Goal: Information Seeking & Learning: Learn about a topic

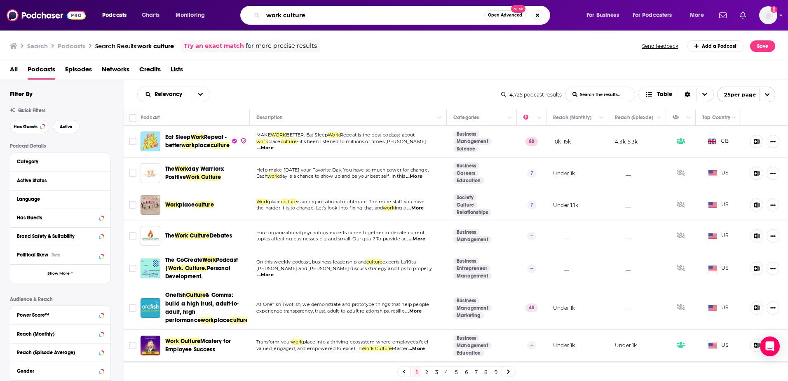
click at [300, 14] on input "work culture" at bounding box center [373, 15] width 221 height 13
type input "the learning leader"
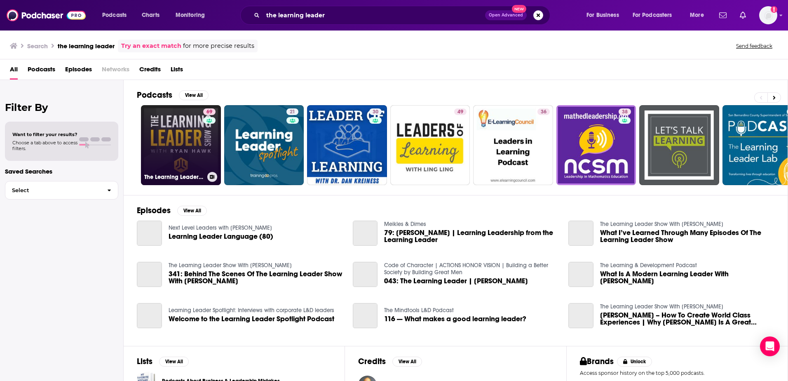
click at [174, 127] on link "69 The Learning Leader Show With [PERSON_NAME]" at bounding box center [181, 145] width 80 height 80
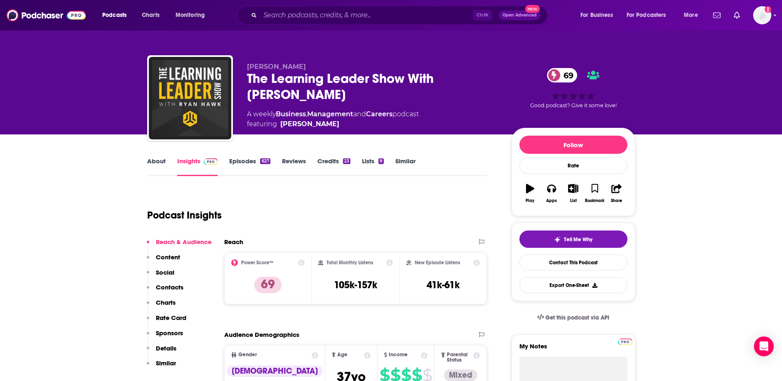
click at [248, 162] on link "Episodes 627" at bounding box center [249, 166] width 41 height 19
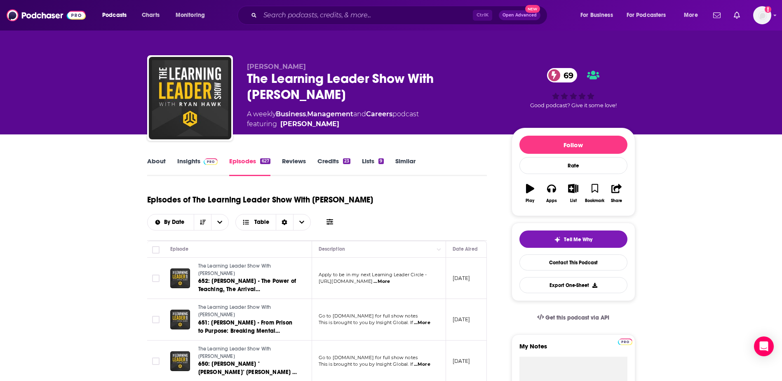
click at [161, 160] on link "About" at bounding box center [156, 166] width 19 height 19
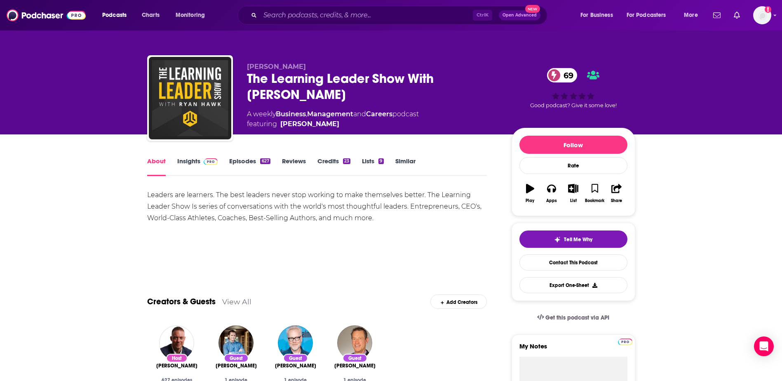
click at [185, 161] on link "Insights" at bounding box center [197, 166] width 41 height 19
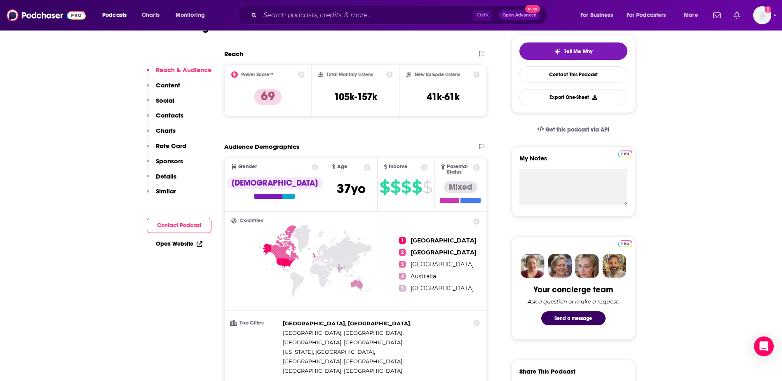
scroll to position [206, 0]
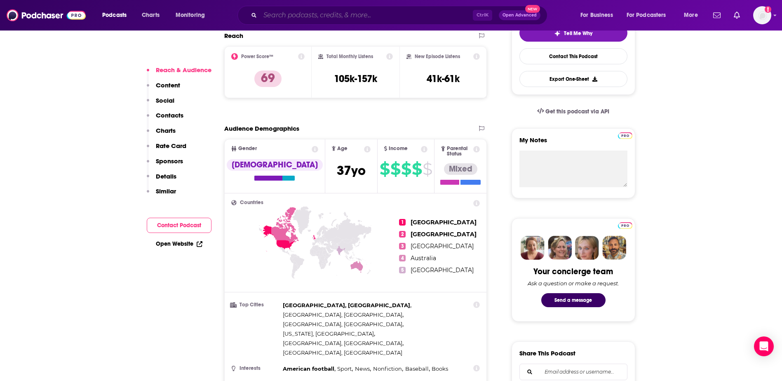
click at [292, 15] on input "Search podcasts, credits, & more..." at bounding box center [366, 15] width 213 height 13
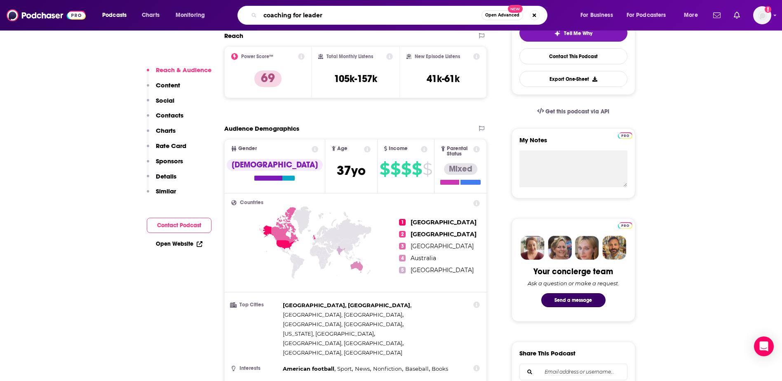
type input "coaching for leaders"
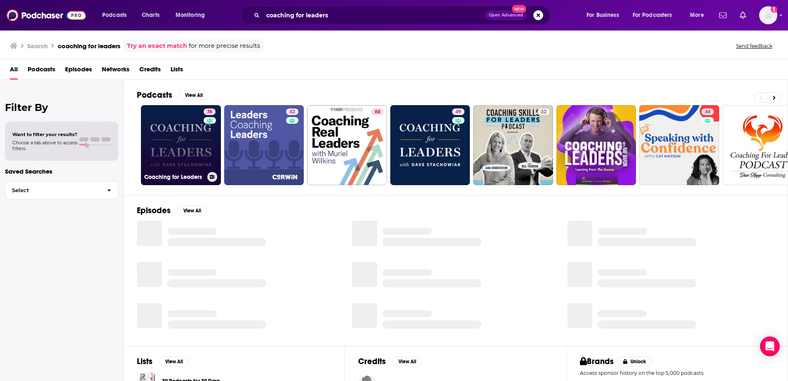
click at [187, 135] on link "76 Coaching for Leaders" at bounding box center [181, 145] width 80 height 80
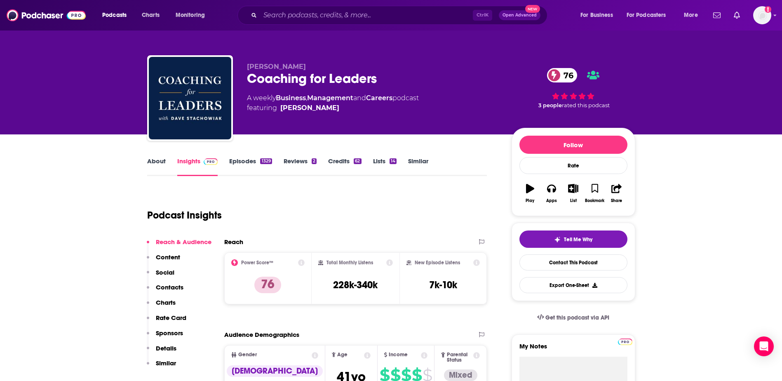
click at [240, 160] on link "Episodes 1329" at bounding box center [250, 166] width 42 height 19
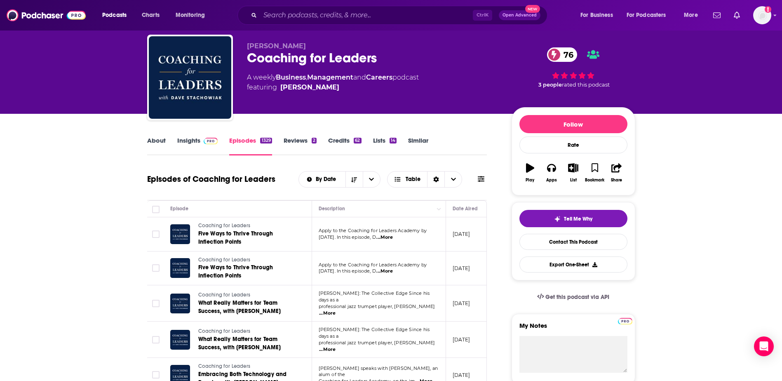
scroll to position [41, 0]
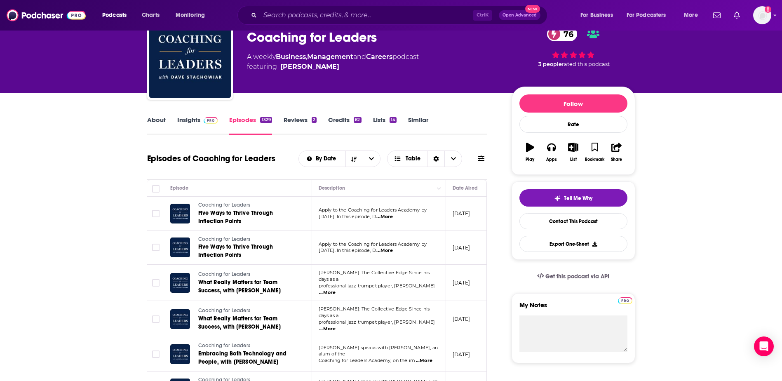
click at [393, 215] on span "...More" at bounding box center [384, 217] width 16 height 7
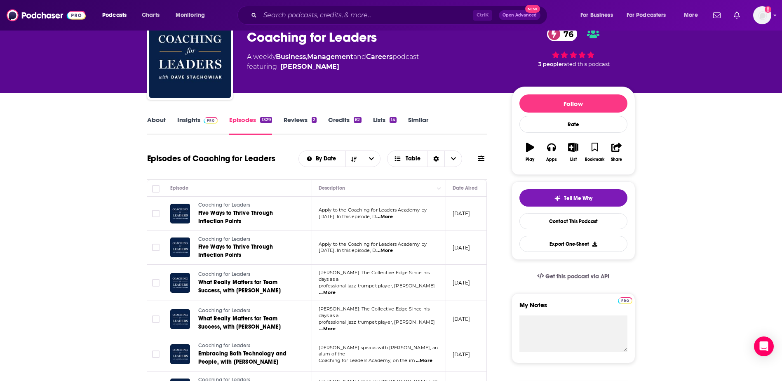
click at [393, 249] on span "...More" at bounding box center [384, 250] width 16 height 7
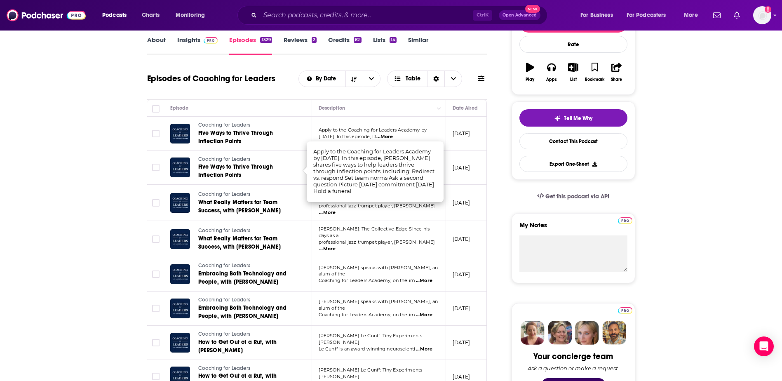
scroll to position [124, 0]
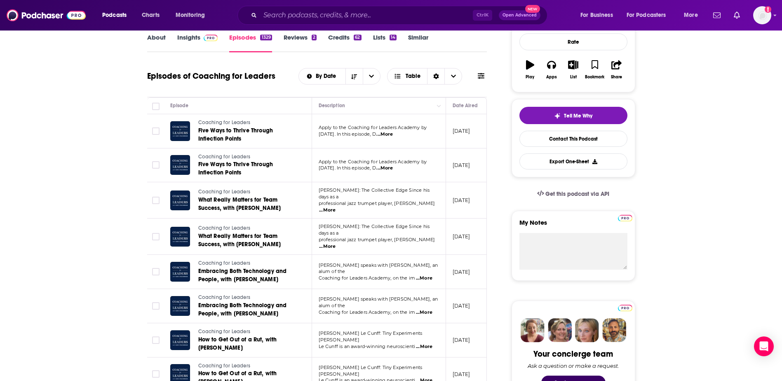
click at [336, 207] on span "...More" at bounding box center [327, 210] width 16 height 7
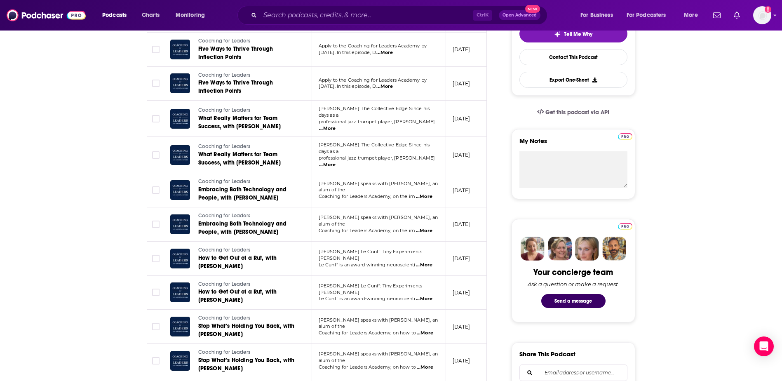
scroll to position [206, 0]
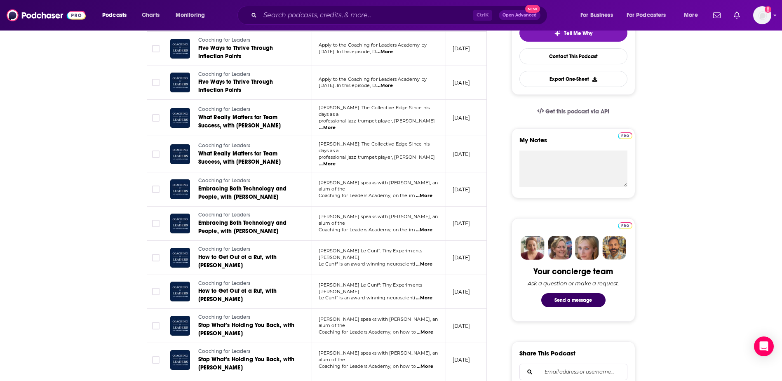
click at [425, 193] on span "...More" at bounding box center [424, 196] width 16 height 7
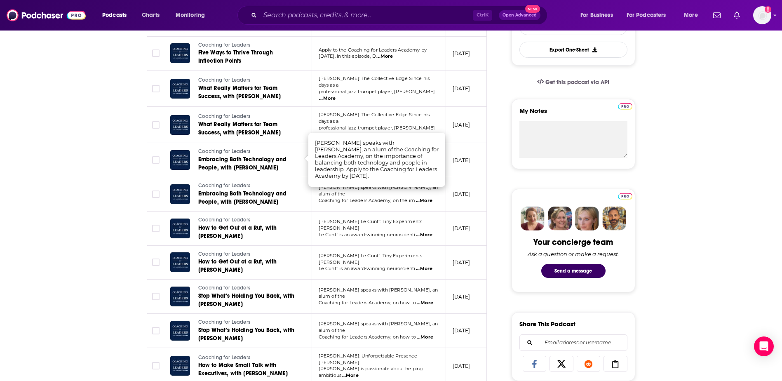
scroll to position [247, 0]
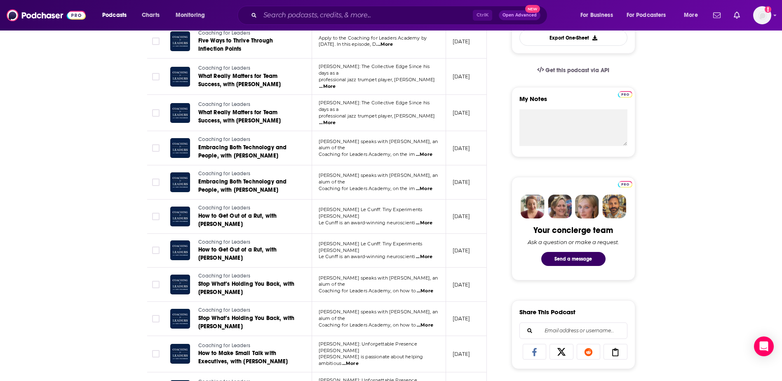
click at [427, 186] on span "...More" at bounding box center [424, 189] width 16 height 7
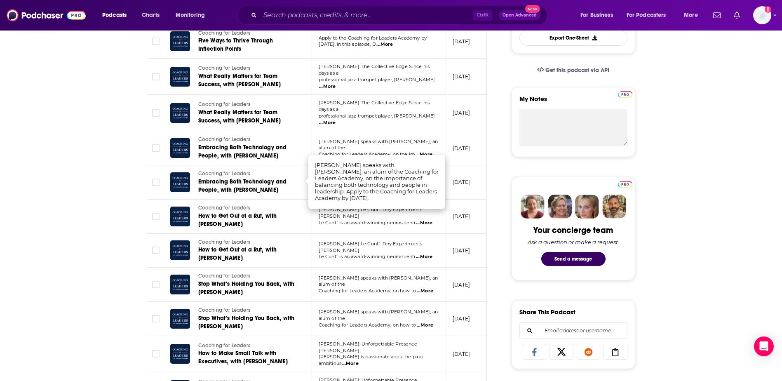
drag, startPoint x: 623, startPoint y: 207, endPoint x: 619, endPoint y: 208, distance: 4.1
click at [623, 207] on img at bounding box center [614, 207] width 24 height 24
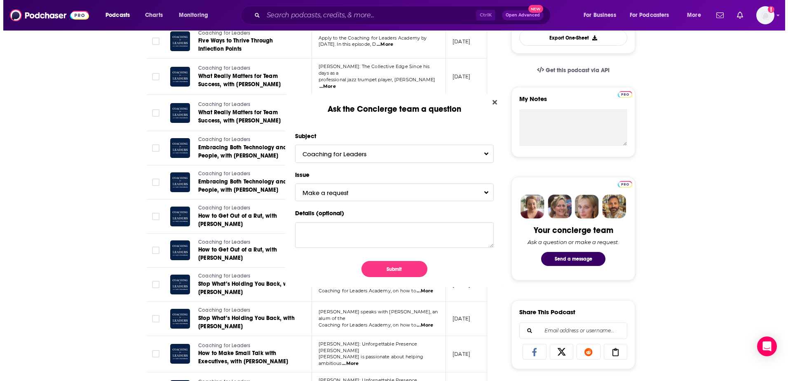
scroll to position [0, 0]
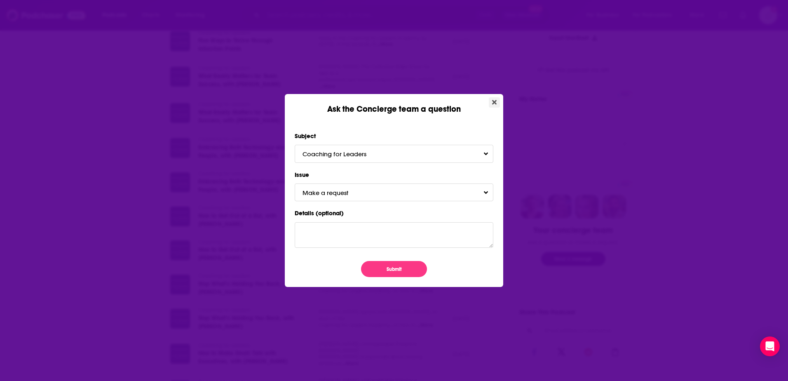
click at [495, 103] on icon "Close" at bounding box center [494, 102] width 5 height 5
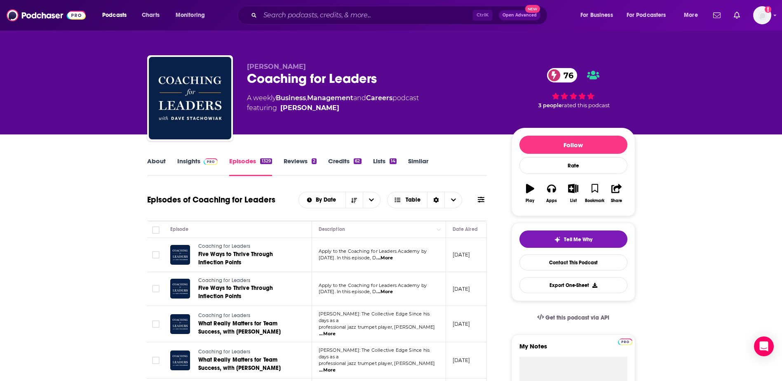
click at [190, 160] on link "Insights" at bounding box center [197, 166] width 41 height 19
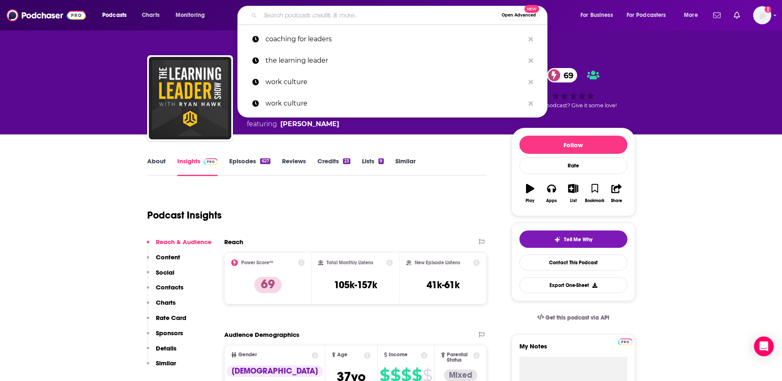
click at [296, 16] on input "Search podcasts, credits, & more..." at bounding box center [379, 15] width 238 height 13
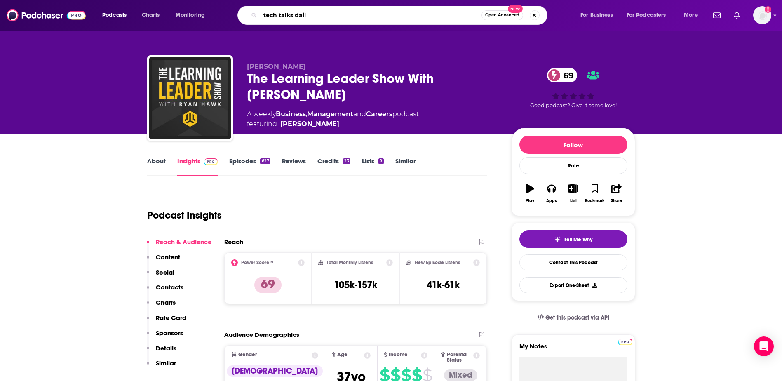
type input "tech talks daily"
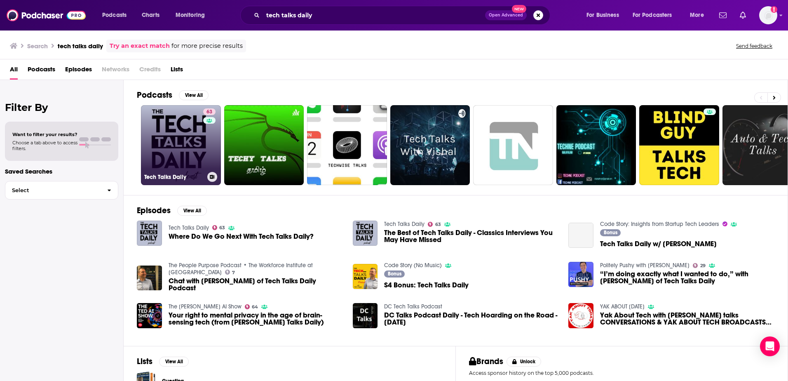
click at [181, 144] on link "63 Tech Talks Daily" at bounding box center [181, 145] width 80 height 80
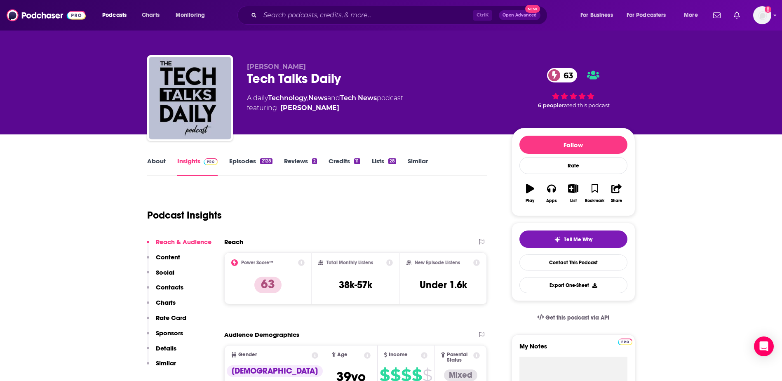
click at [241, 159] on link "Episodes 2128" at bounding box center [250, 166] width 43 height 19
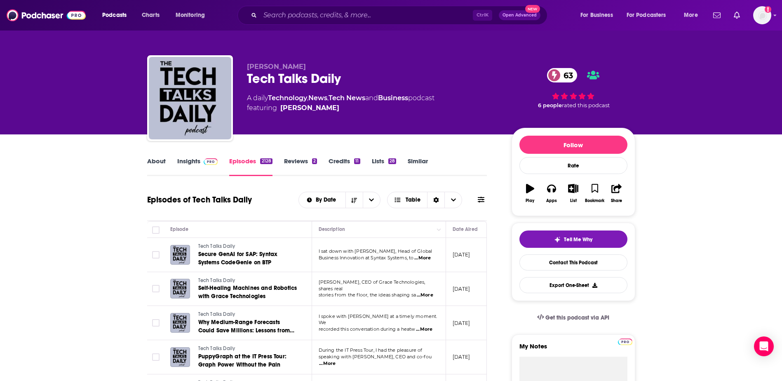
scroll to position [82, 0]
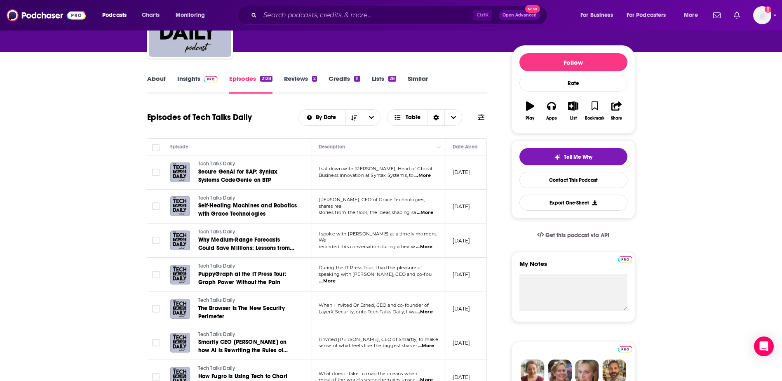
click at [426, 174] on span "...More" at bounding box center [422, 175] width 16 height 7
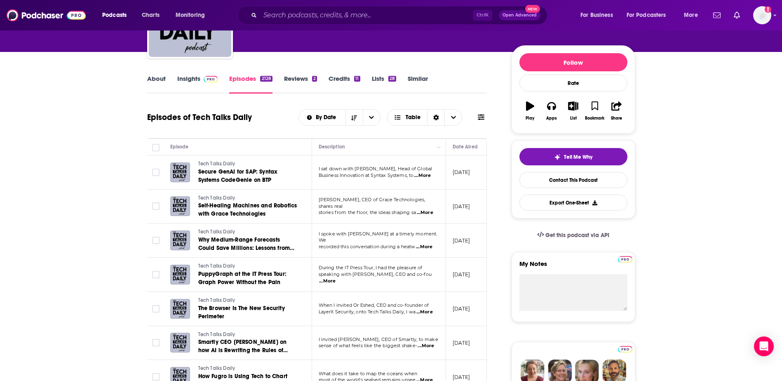
click at [428, 210] on span "...More" at bounding box center [425, 212] width 16 height 7
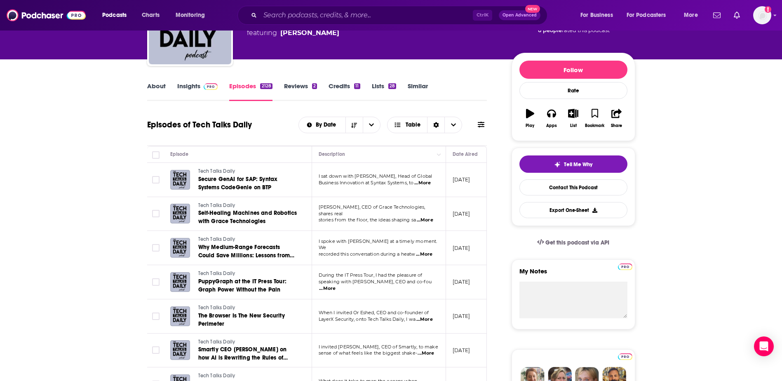
scroll to position [0, 0]
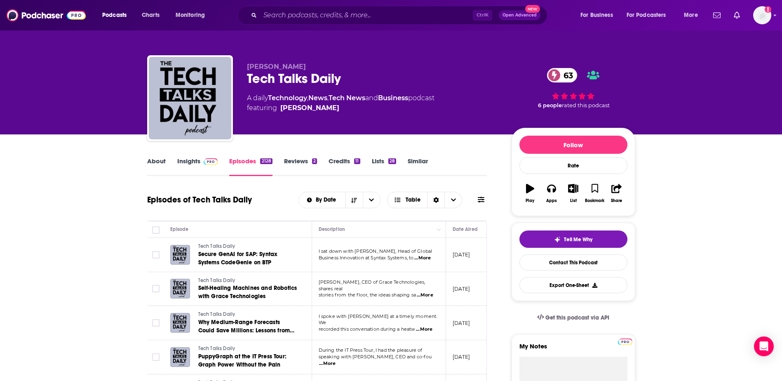
click at [306, 107] on div "[PERSON_NAME]" at bounding box center [309, 108] width 59 height 10
click at [151, 160] on link "About" at bounding box center [156, 166] width 19 height 19
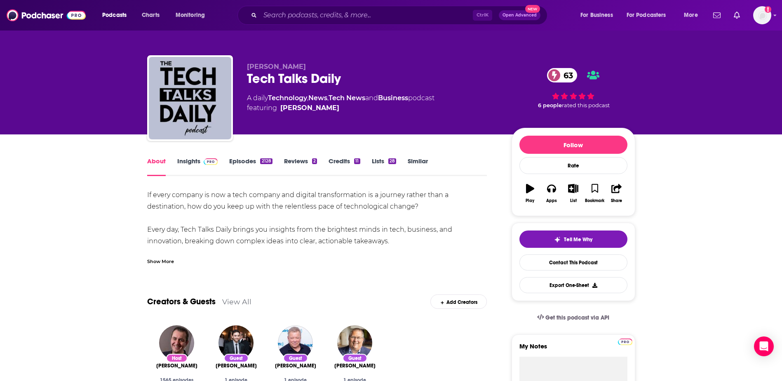
click at [197, 159] on link "Insights" at bounding box center [197, 166] width 41 height 19
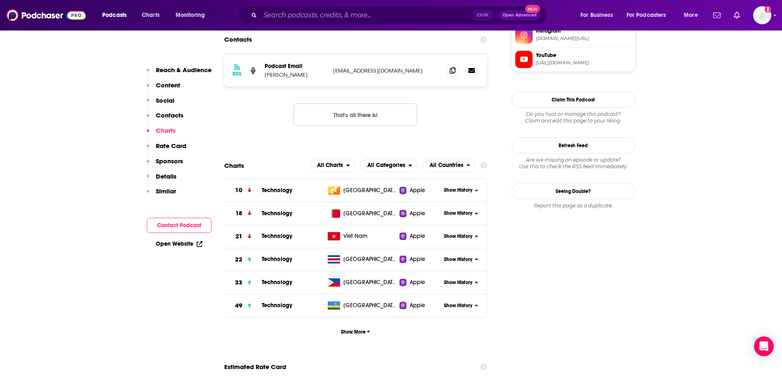
scroll to position [866, 0]
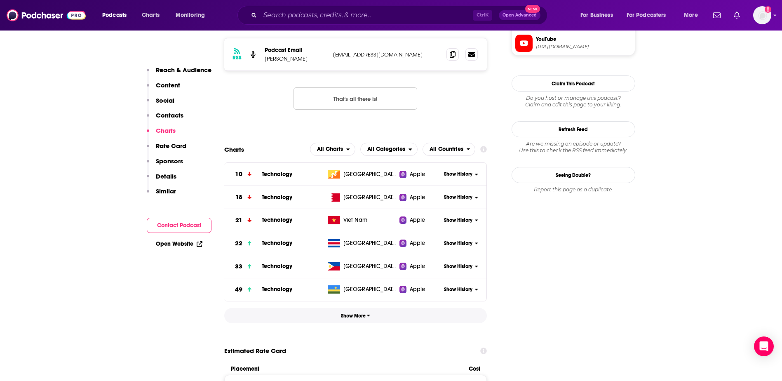
click at [357, 308] on button "Show More" at bounding box center [355, 315] width 263 height 15
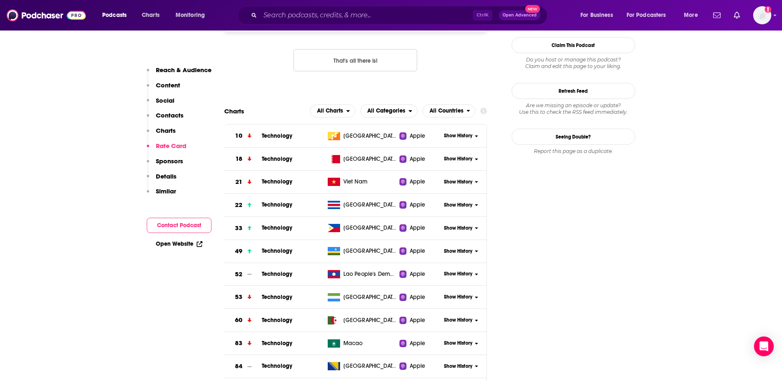
scroll to position [825, 0]
